Goal: Navigation & Orientation: Find specific page/section

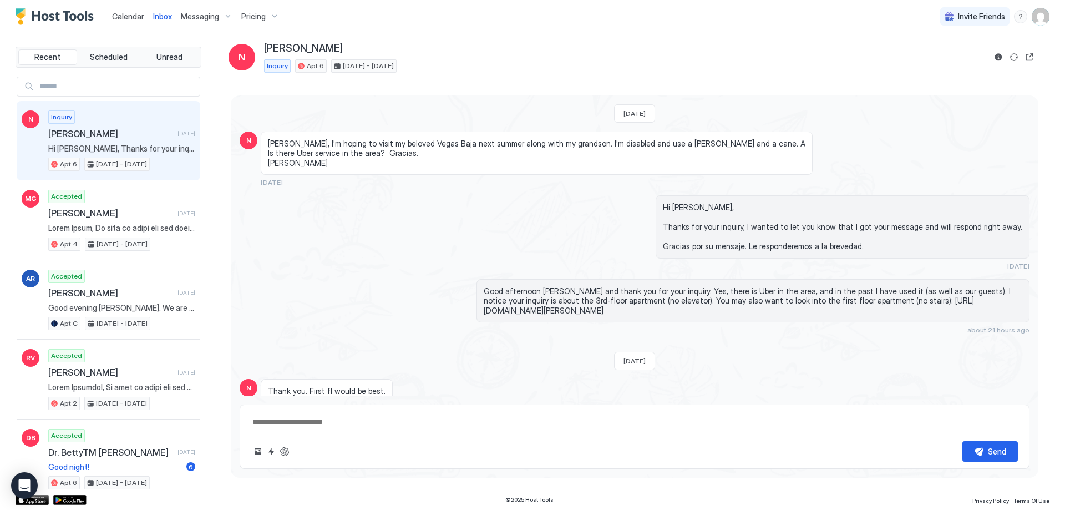
type textarea "*"
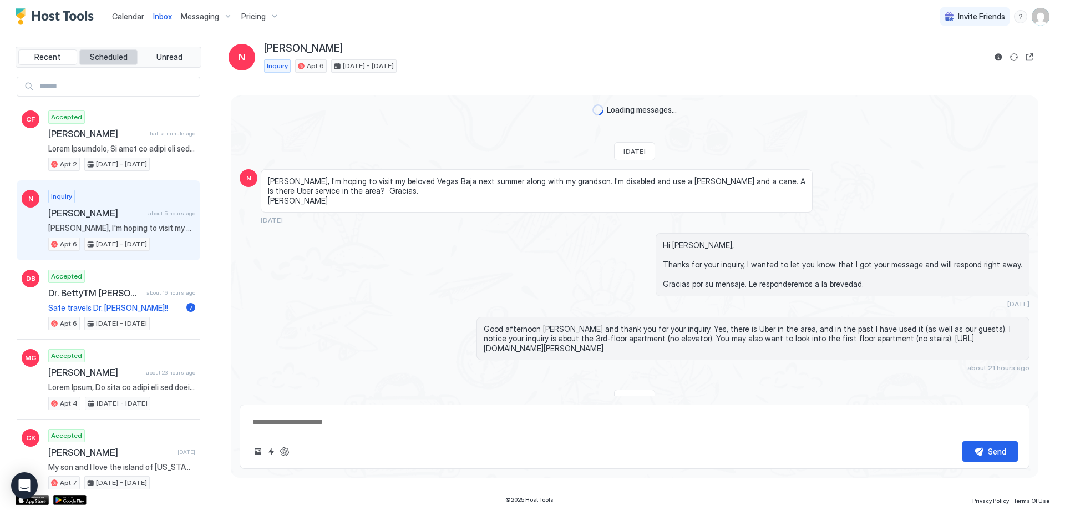
scroll to position [57, 0]
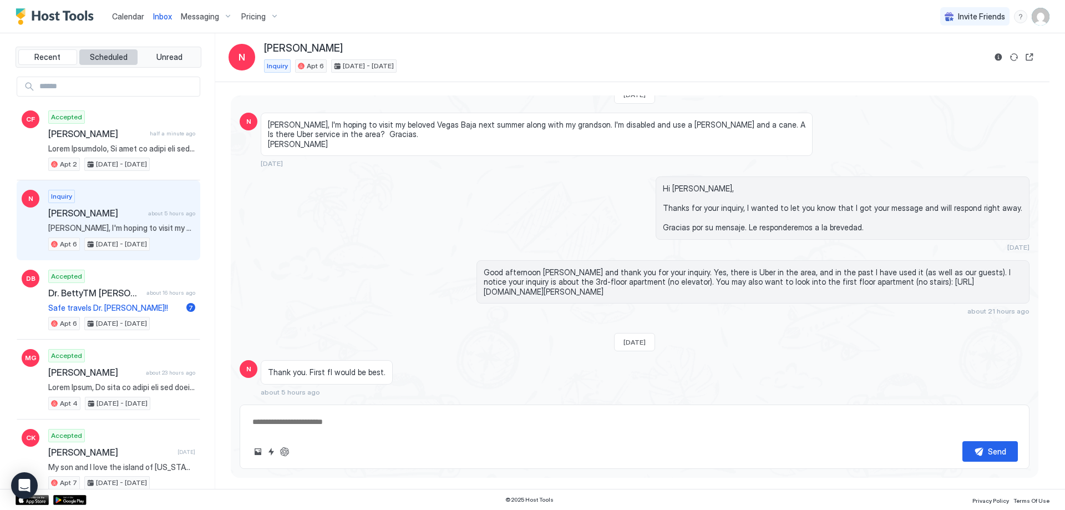
click at [103, 60] on span "Scheduled" at bounding box center [109, 57] width 38 height 10
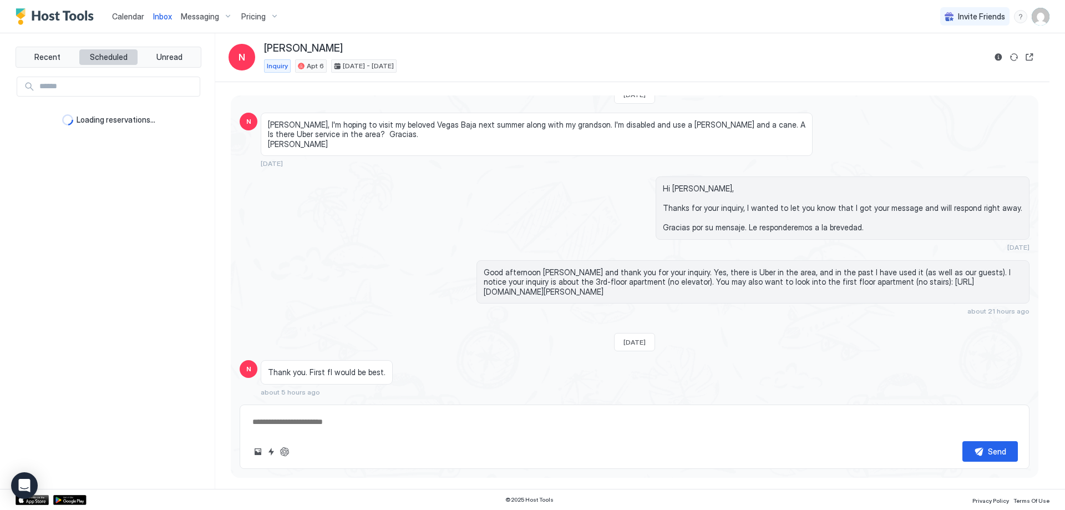
type textarea "*"
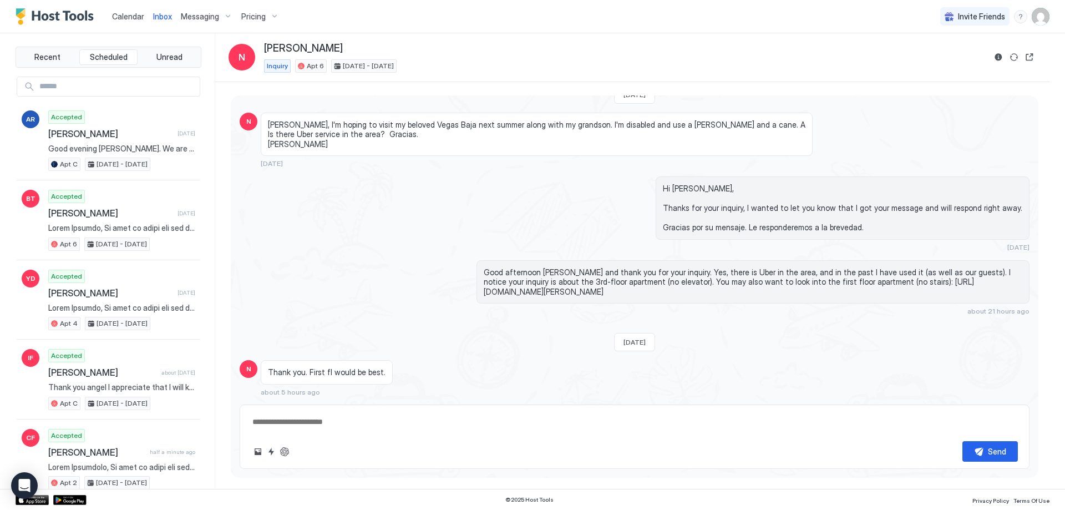
click at [128, 16] on span "Calendar" at bounding box center [128, 16] width 32 height 9
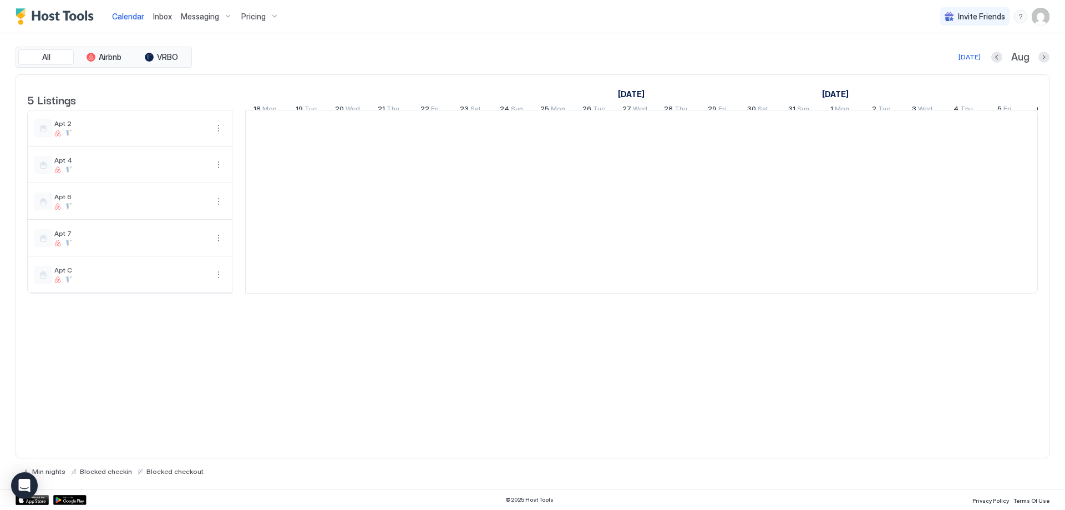
scroll to position [0, 616]
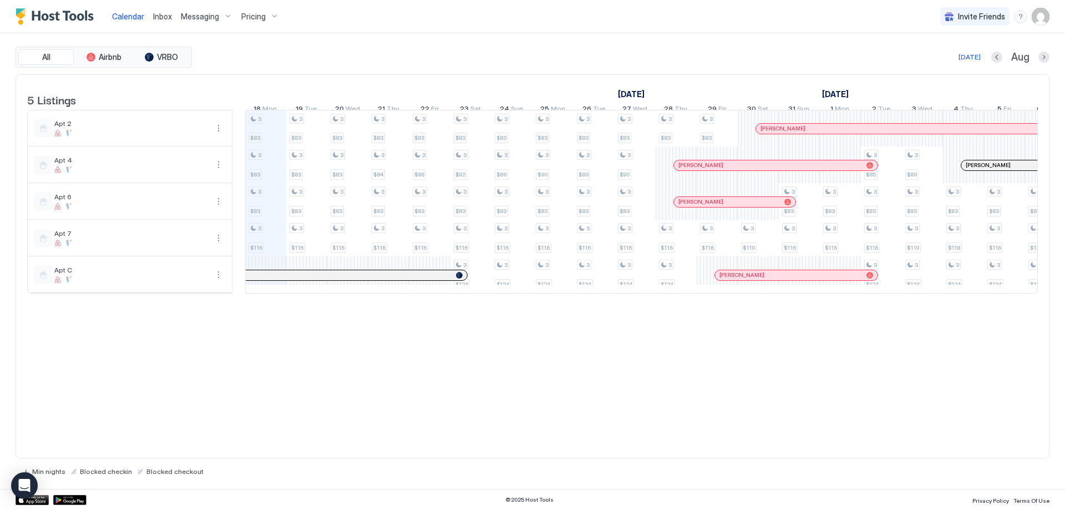
click at [289, 279] on div at bounding box center [288, 275] width 9 height 9
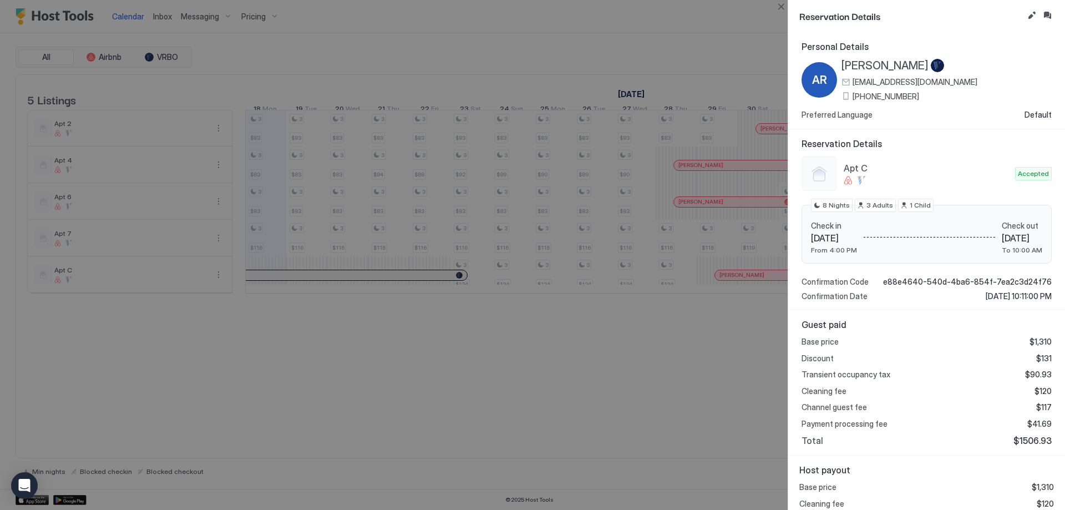
scroll to position [42, 0]
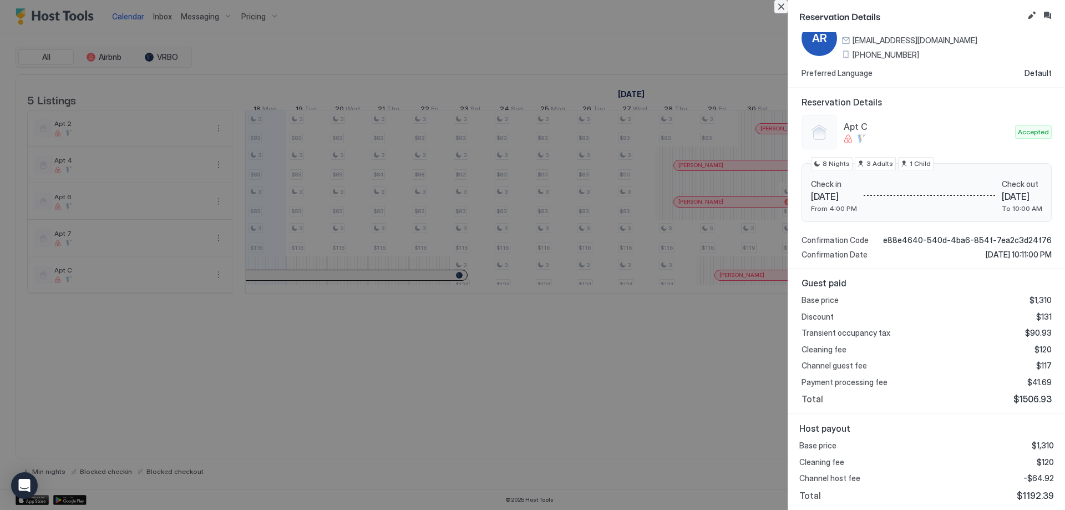
click at [783, 6] on button "Close" at bounding box center [780, 6] width 13 height 13
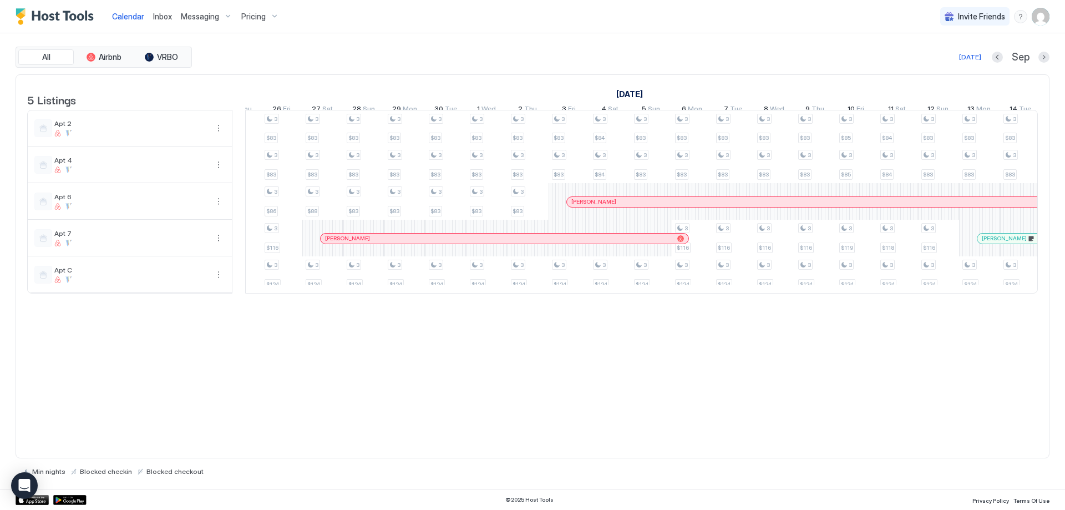
scroll to position [0, 331]
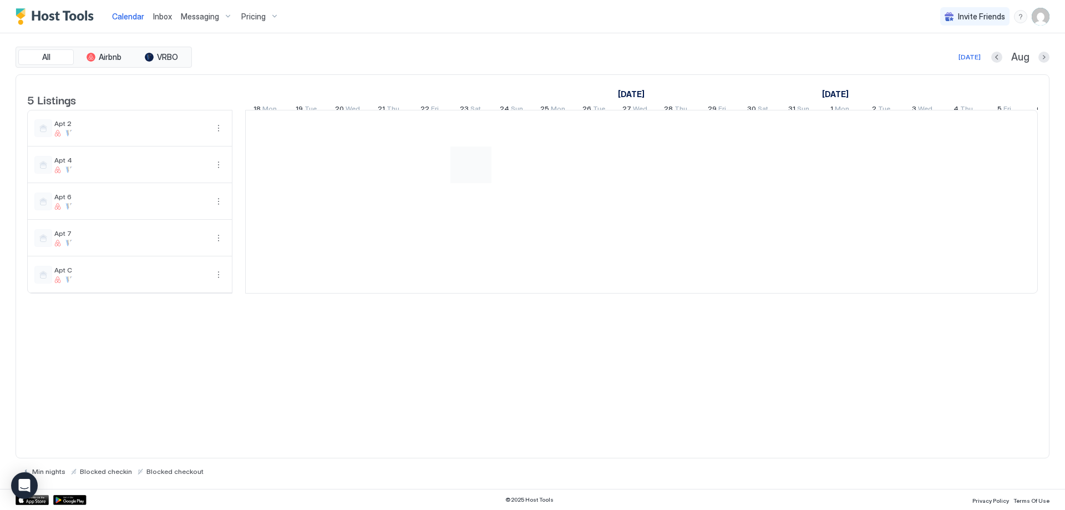
scroll to position [0, 616]
